Goal: Information Seeking & Learning: Learn about a topic

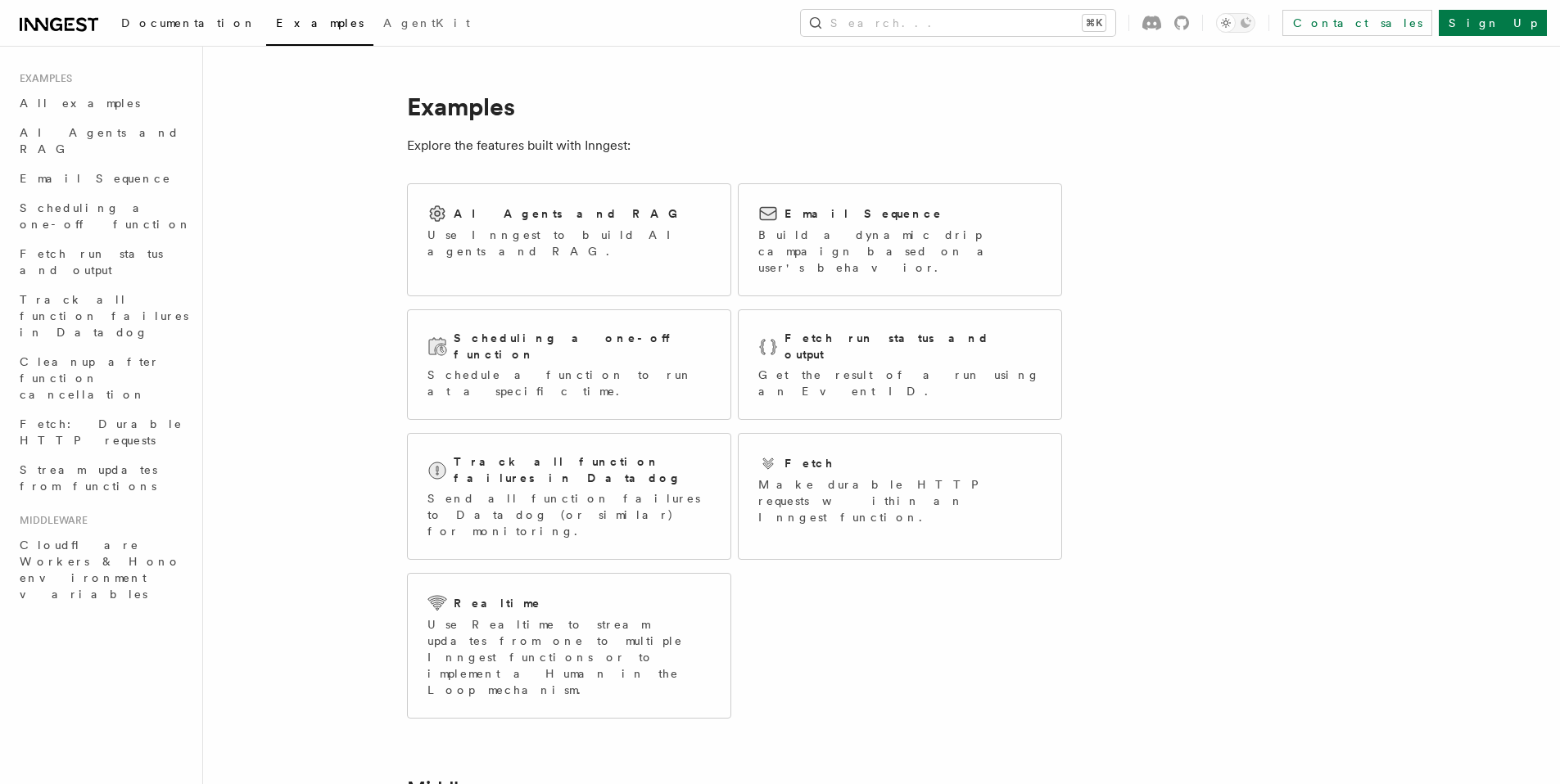
click at [138, 26] on span "Documentation" at bounding box center [189, 23] width 135 height 13
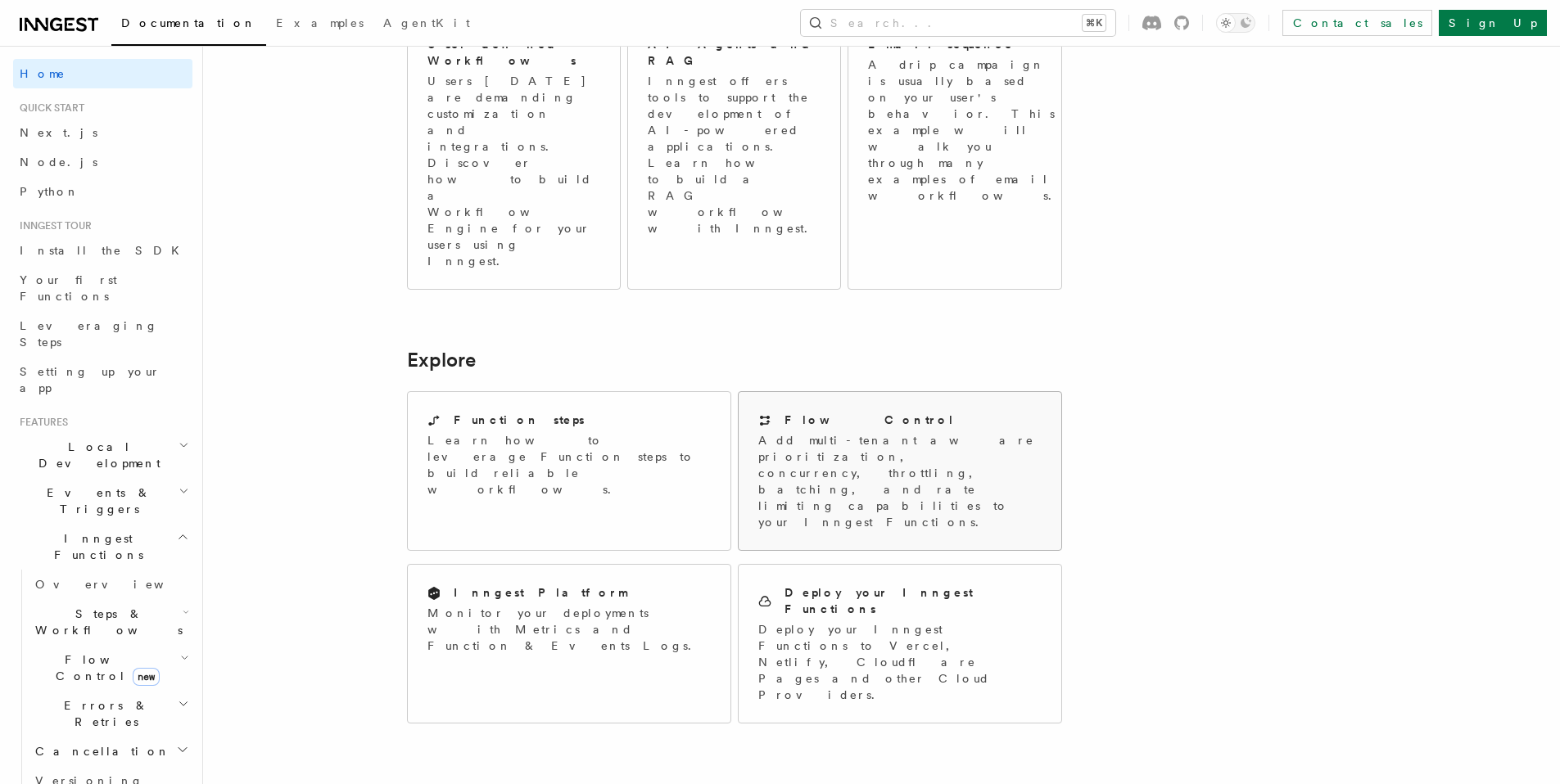
scroll to position [1186, 0]
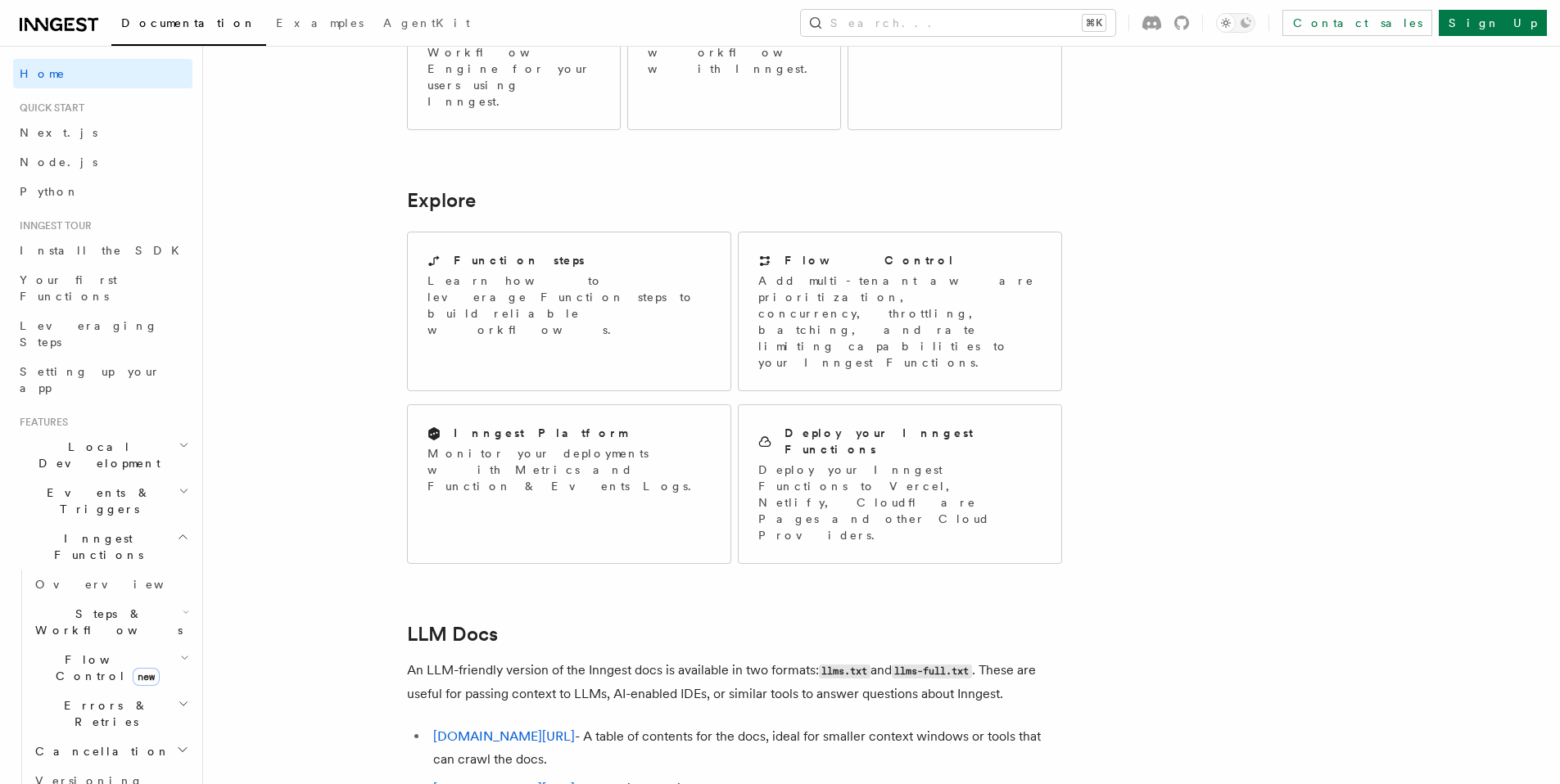
click at [136, 524] on h2 "Inngest Functions" at bounding box center [103, 547] width 180 height 46
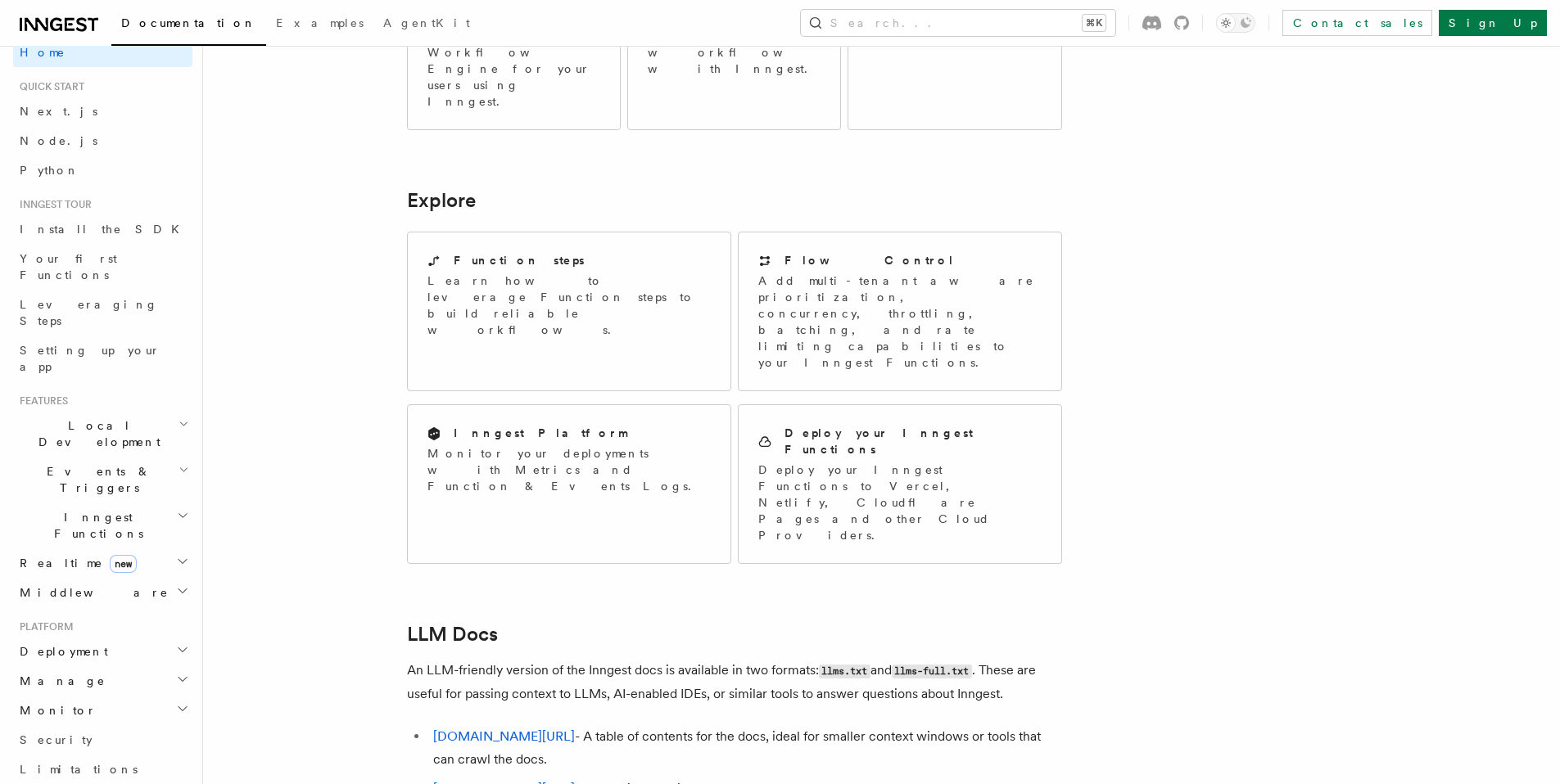
scroll to position [211, 0]
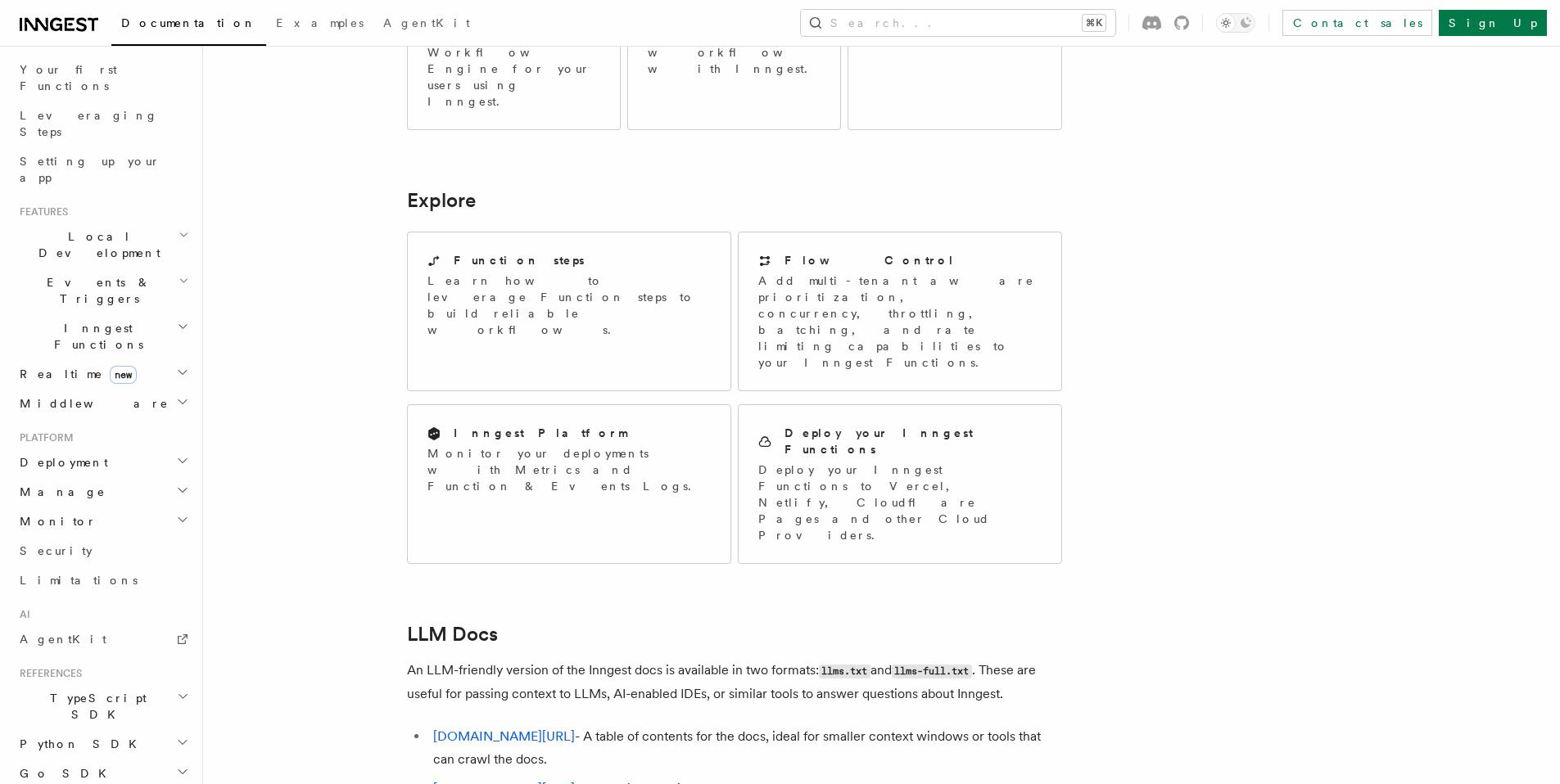
click at [96, 477] on h2 "Manage" at bounding box center [103, 491] width 180 height 29
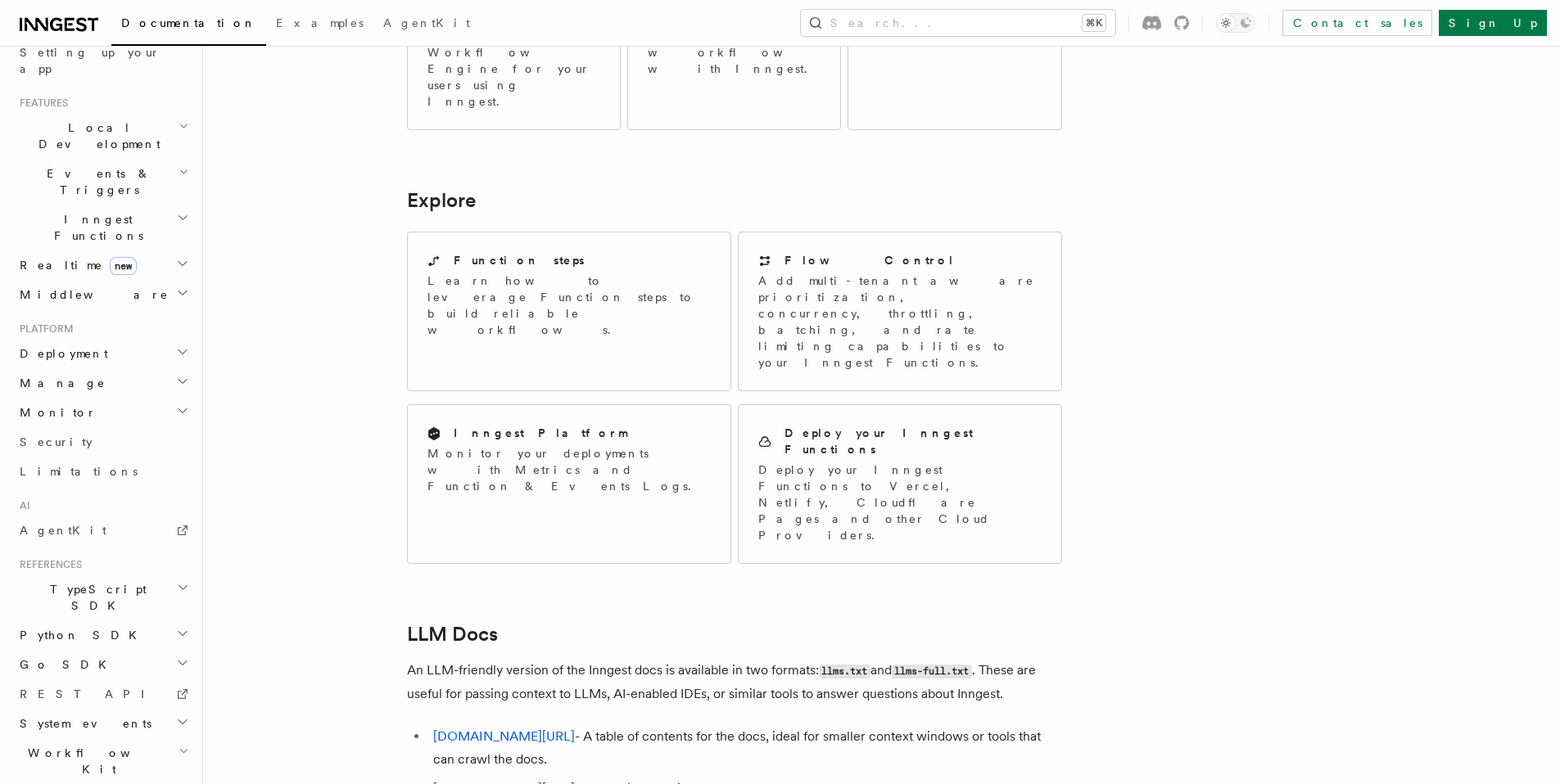
click at [87, 716] on span "System events" at bounding box center [82, 724] width 138 height 17
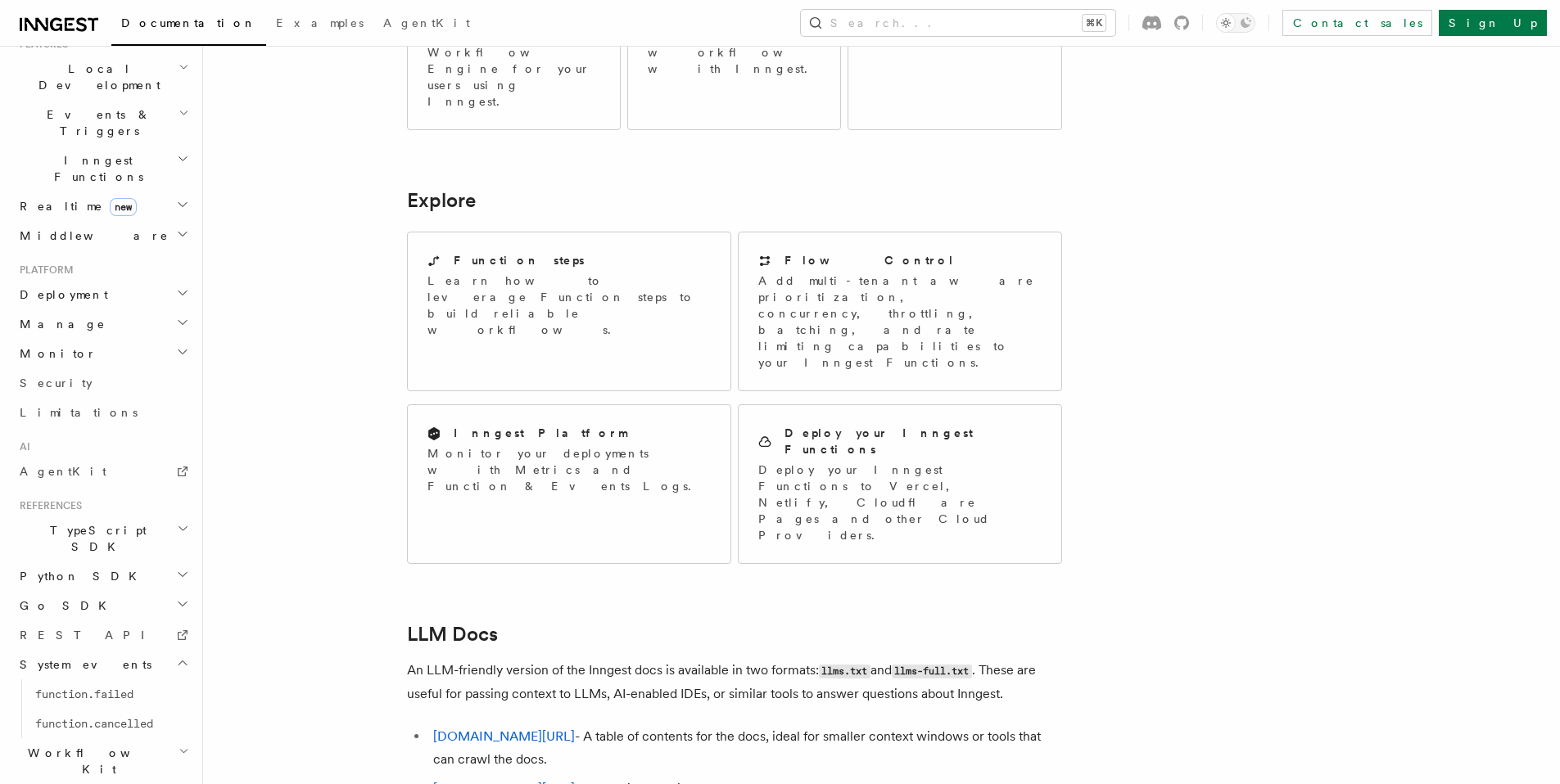
click at [76, 738] on h2 "Workflow Kit" at bounding box center [103, 761] width 180 height 46
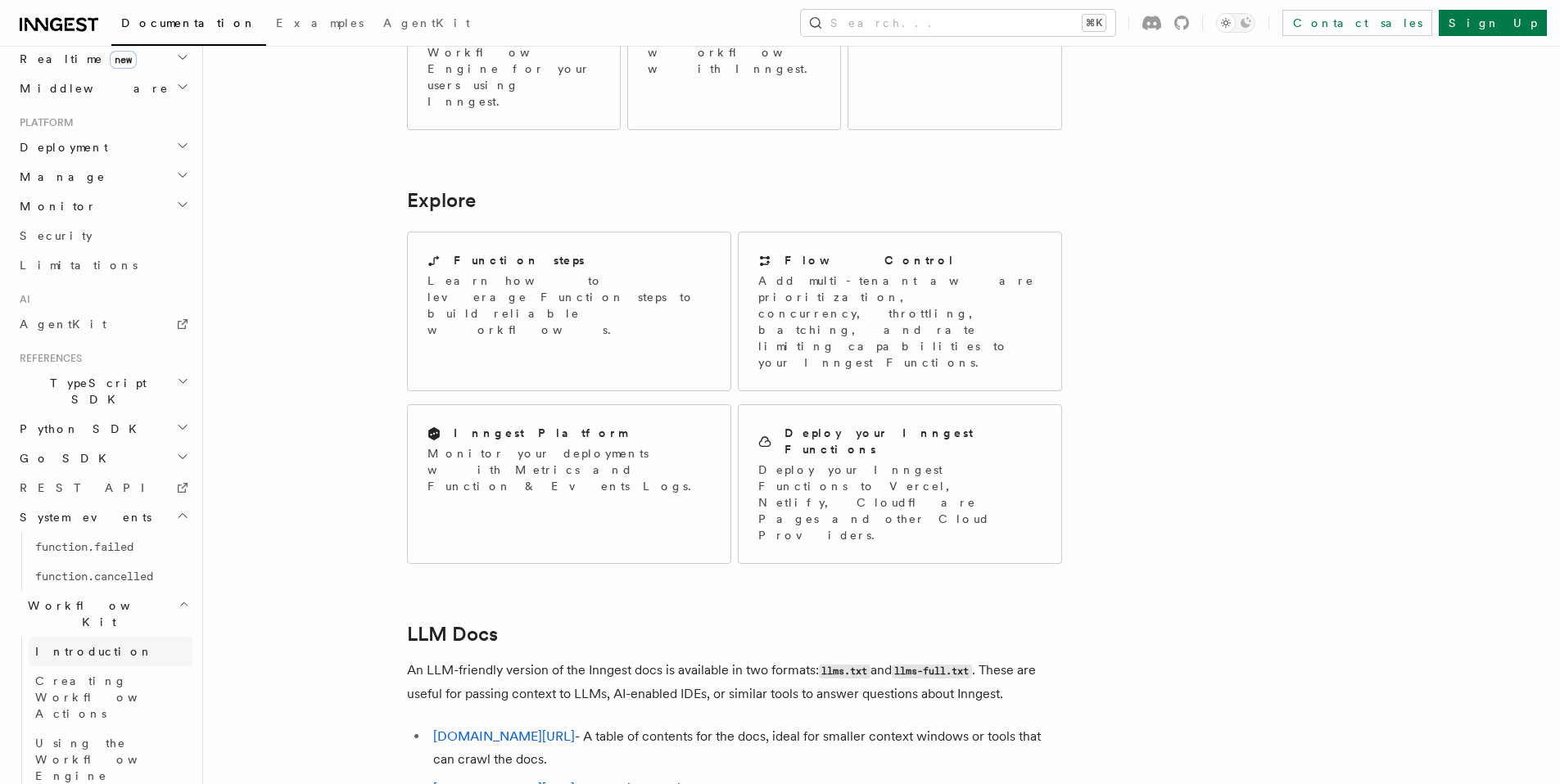
click at [143, 637] on link "Introduction" at bounding box center [110, 651] width 164 height 29
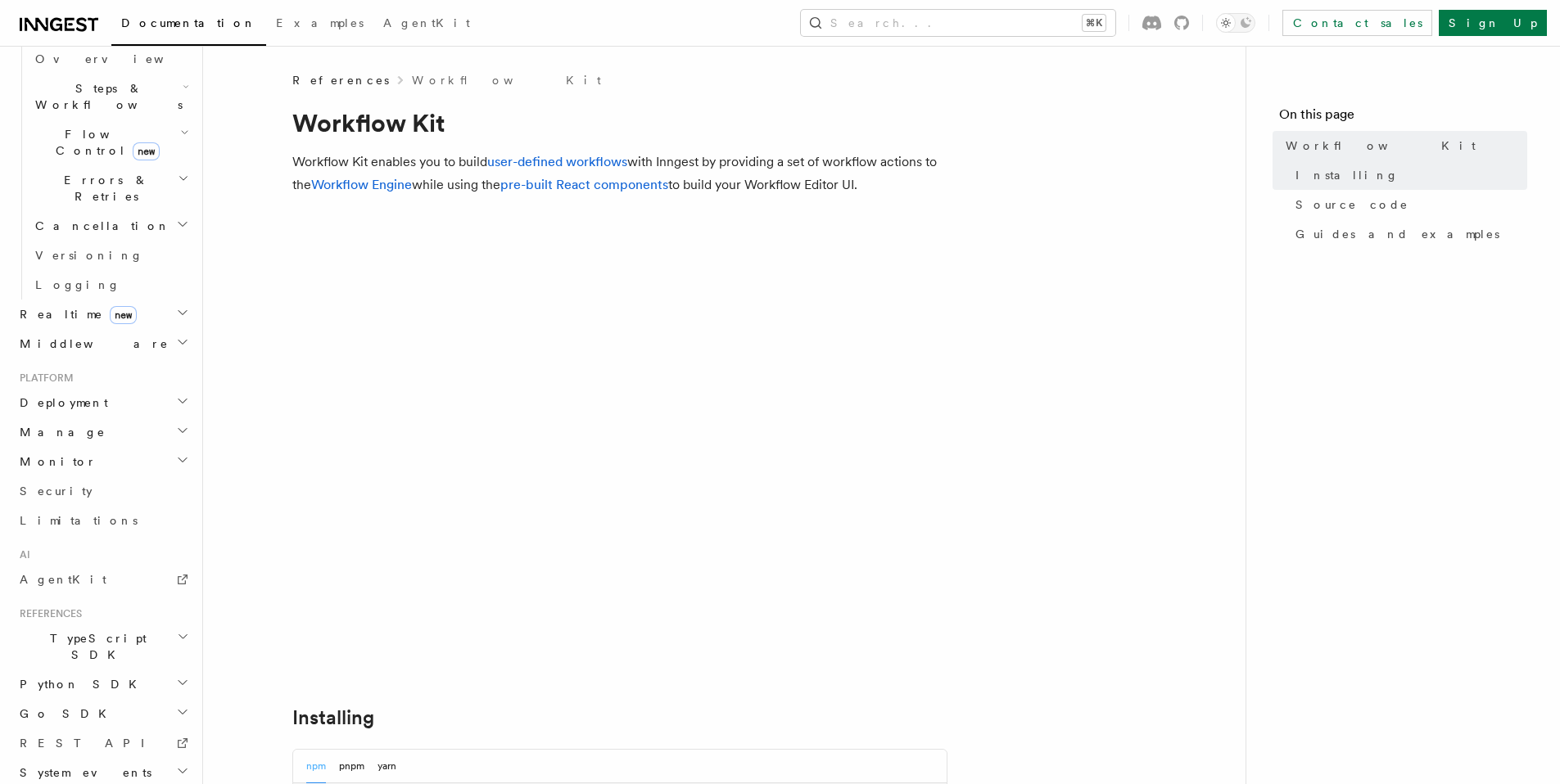
scroll to position [673, 0]
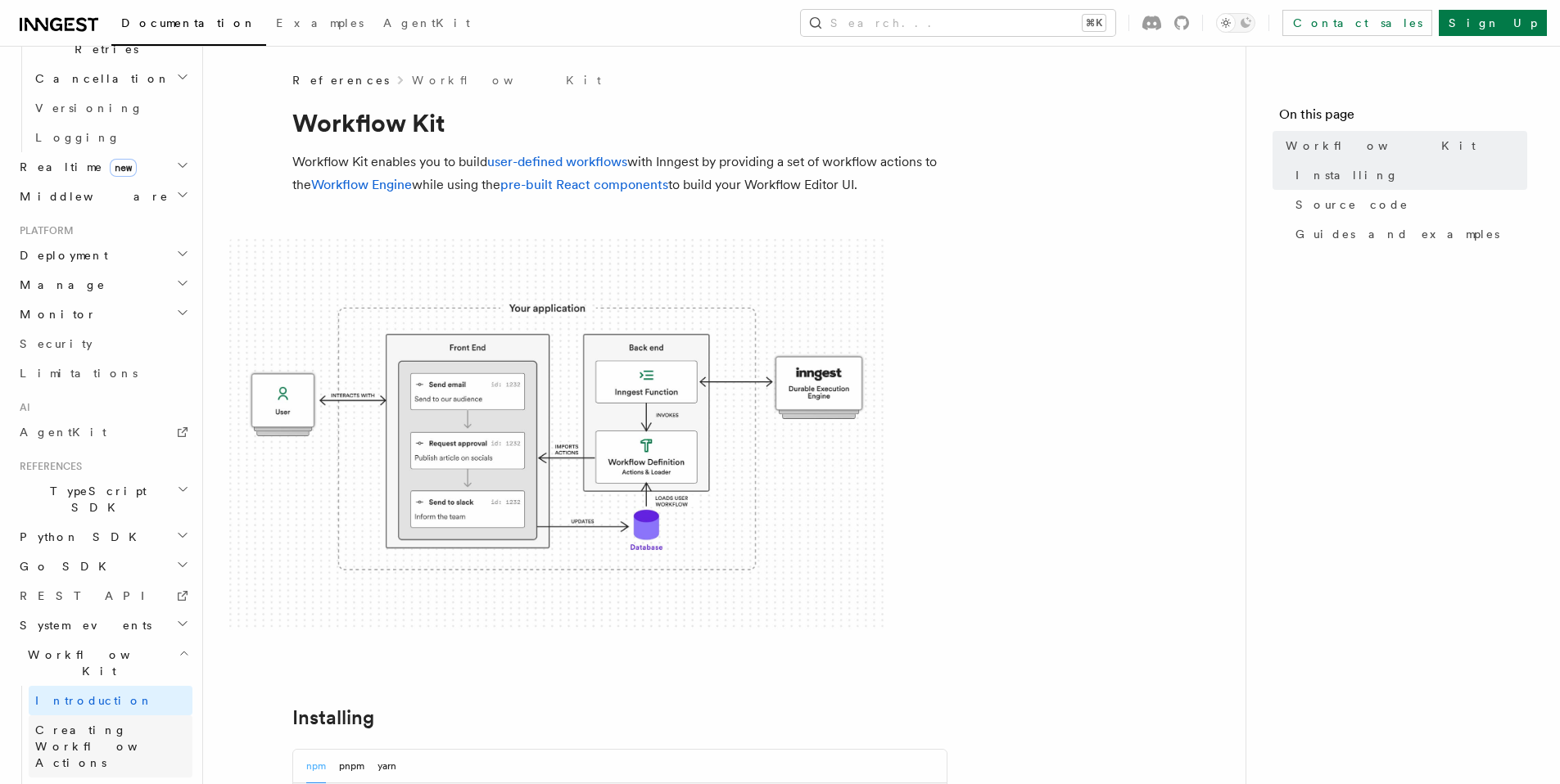
click at [97, 716] on link "Creating Workflow Actions" at bounding box center [110, 747] width 164 height 62
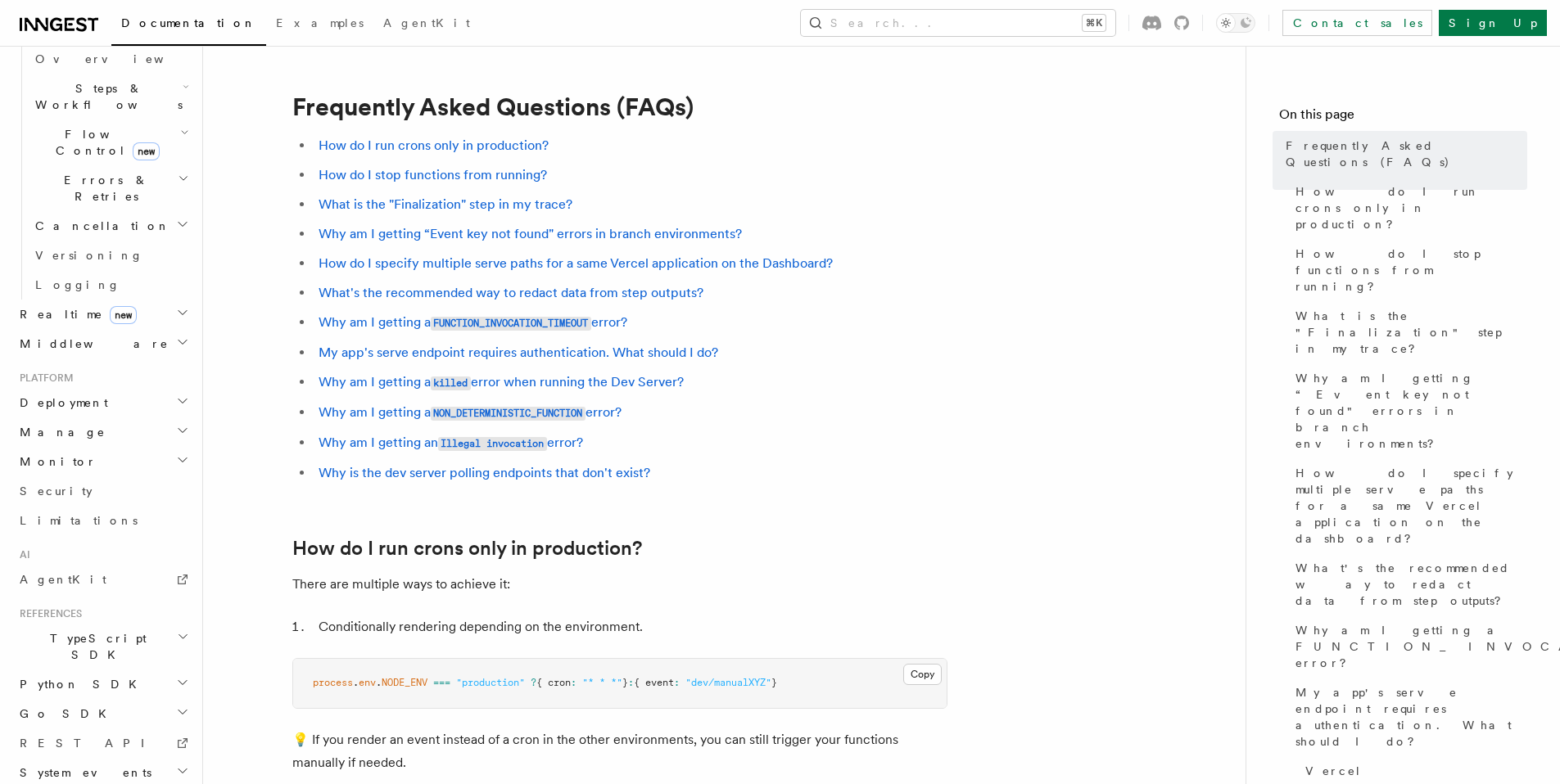
scroll to position [36, 0]
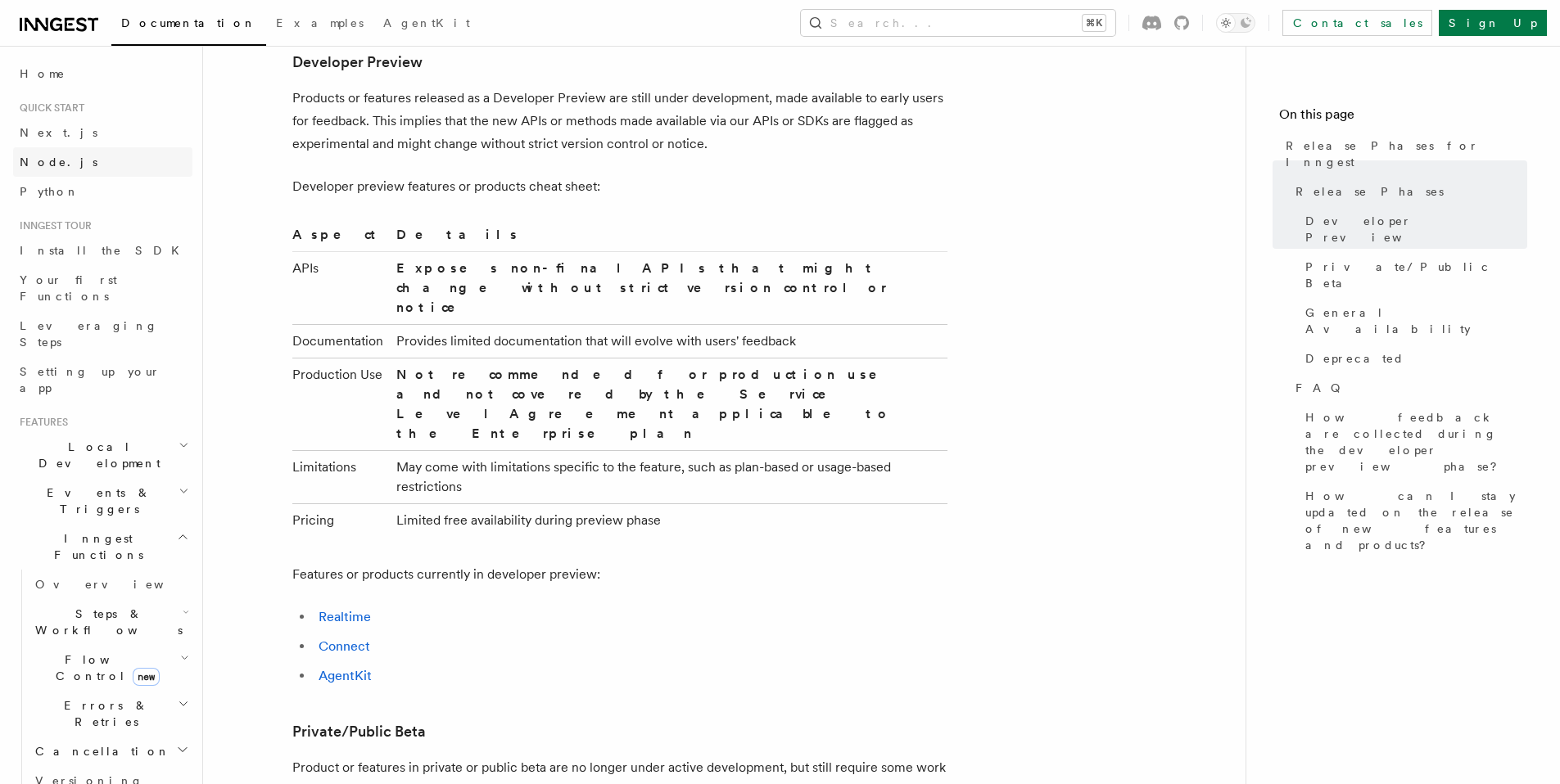
click at [21, 166] on span "Node.js" at bounding box center [58, 162] width 78 height 13
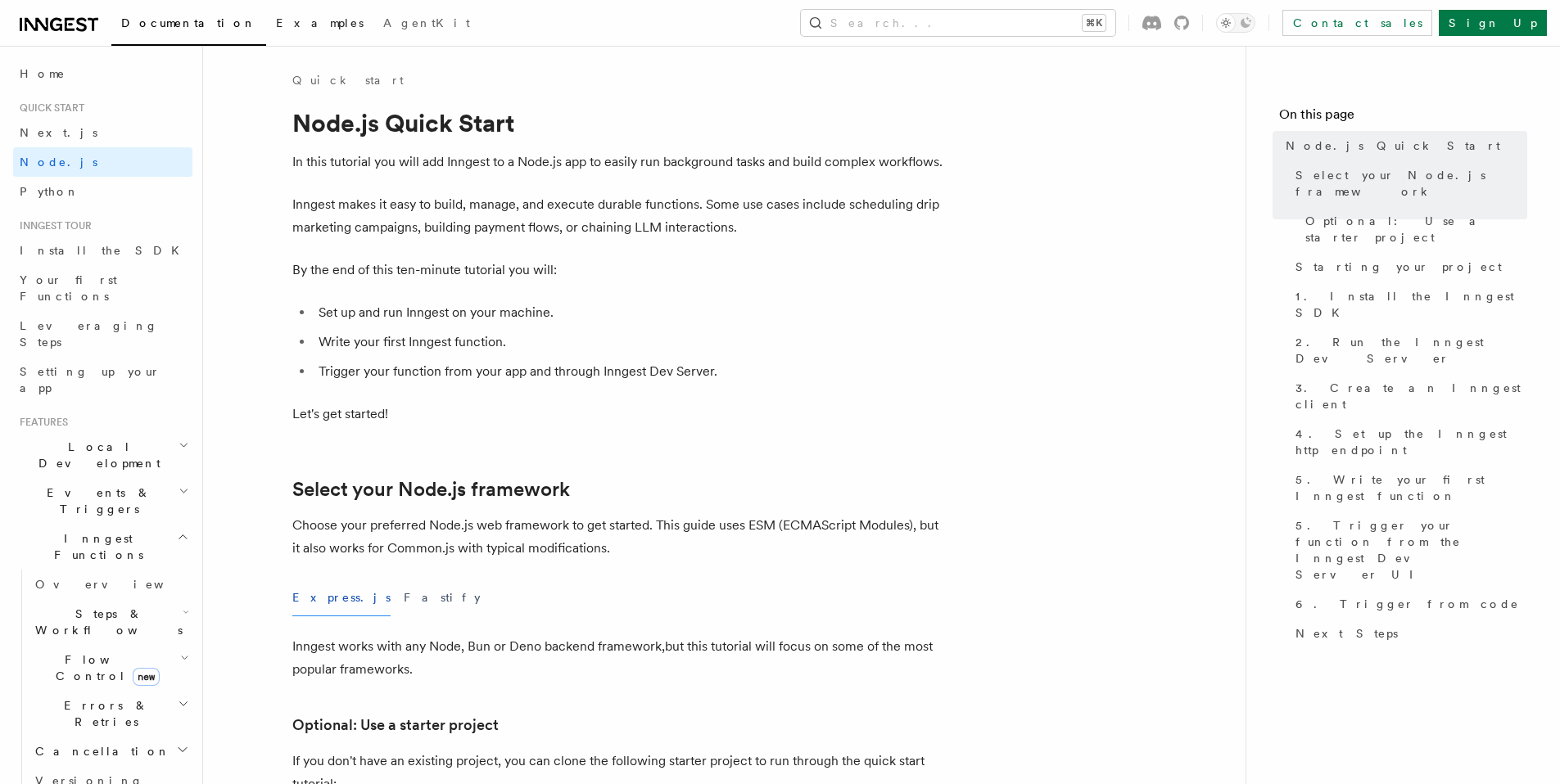
click at [276, 28] on span "Examples" at bounding box center [320, 23] width 88 height 13
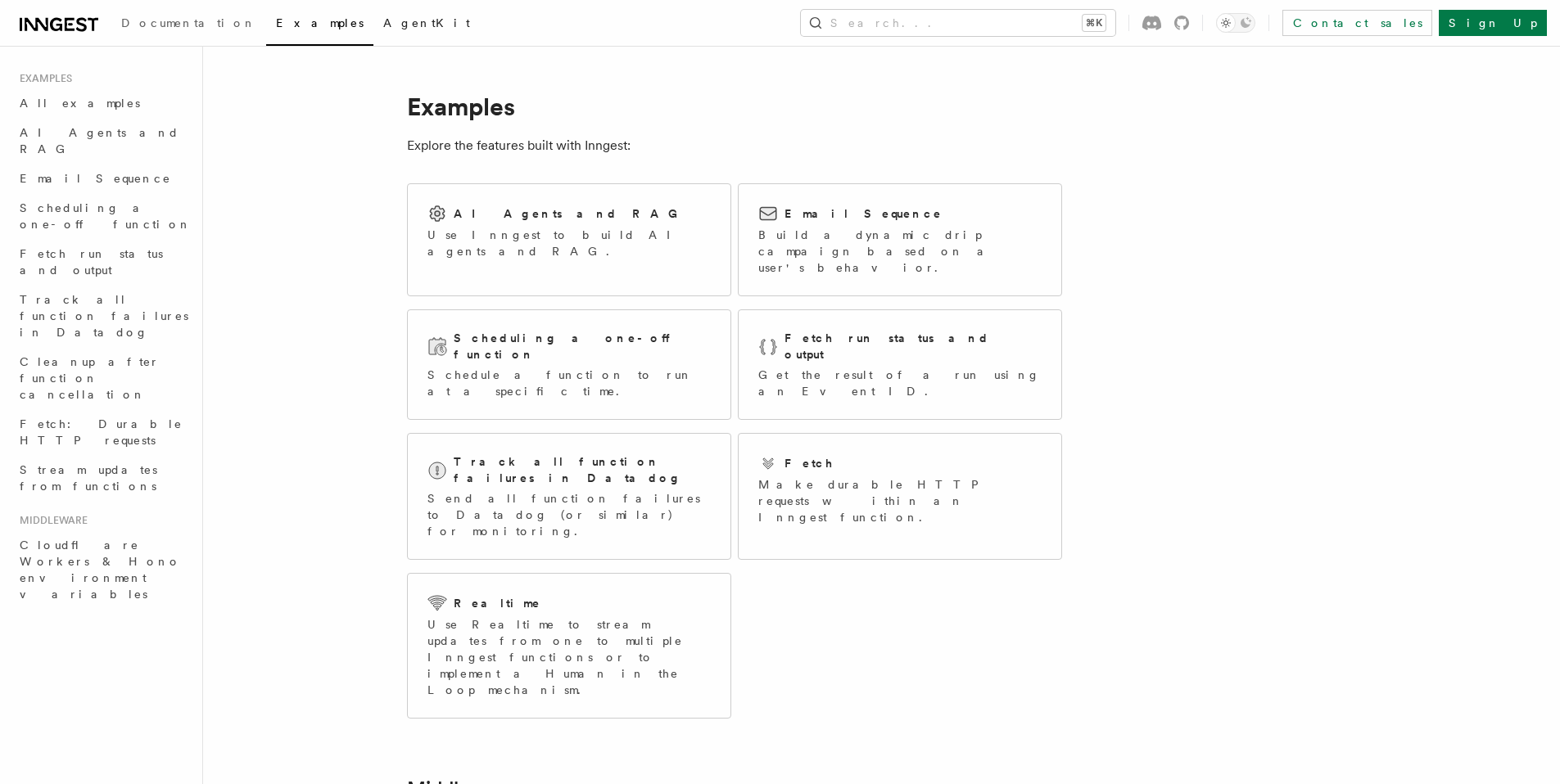
click at [383, 26] on span "AgentKit" at bounding box center [427, 23] width 87 height 13
